Goal: Find specific page/section: Find specific page/section

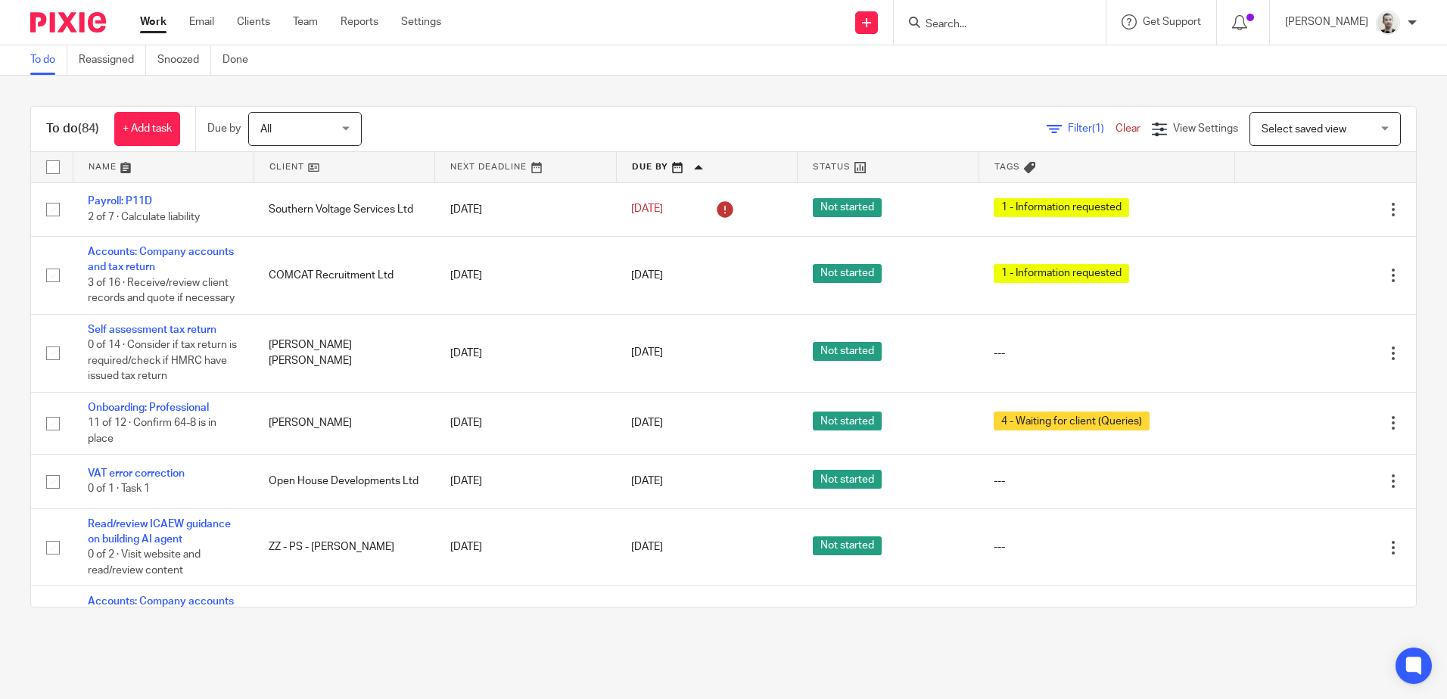
click at [969, 27] on input "Search" at bounding box center [992, 25] width 136 height 14
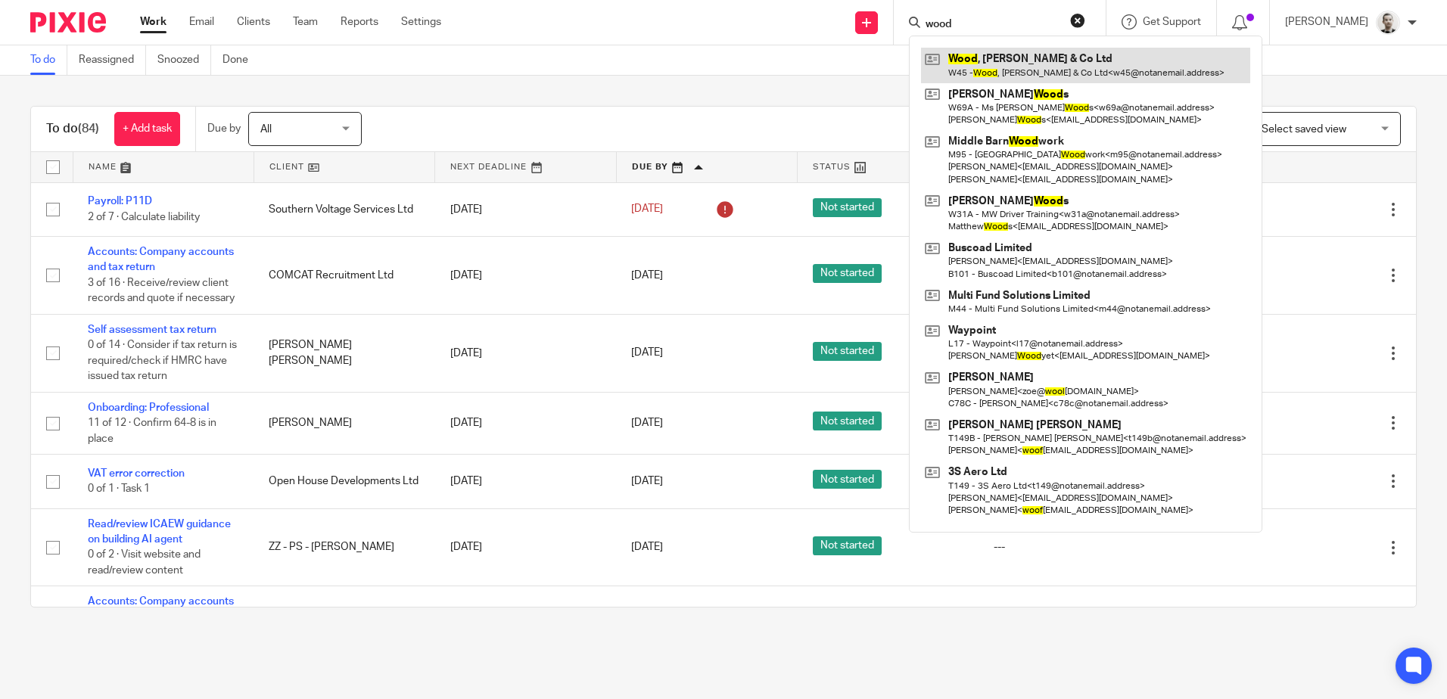
type input "wood"
click at [1050, 72] on link at bounding box center [1085, 65] width 329 height 35
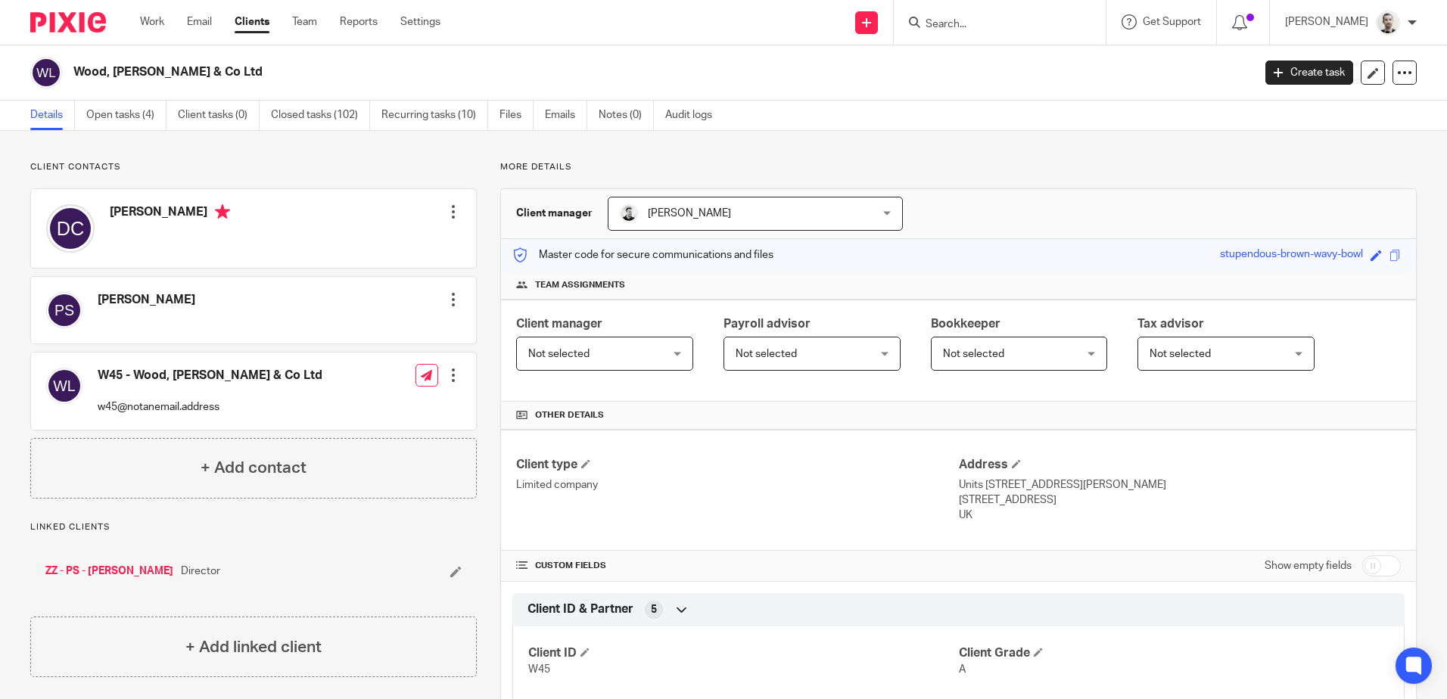
click at [979, 25] on input "Search" at bounding box center [992, 25] width 136 height 14
type input "paps prem"
